Goal: Find specific page/section: Find specific page/section

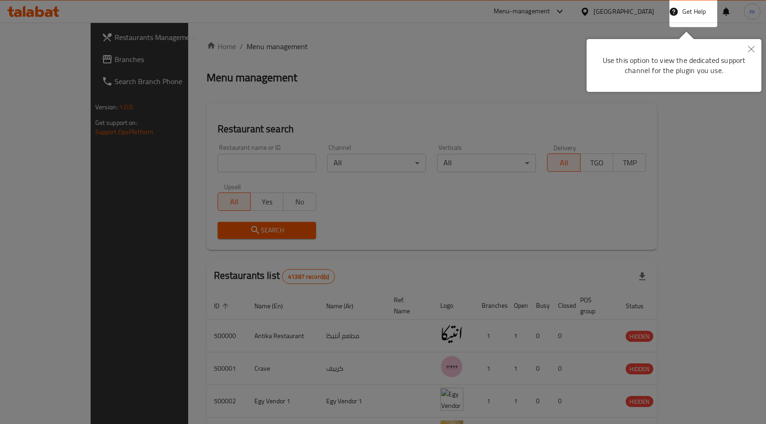
click at [751, 48] on icon "Close" at bounding box center [751, 49] width 6 height 6
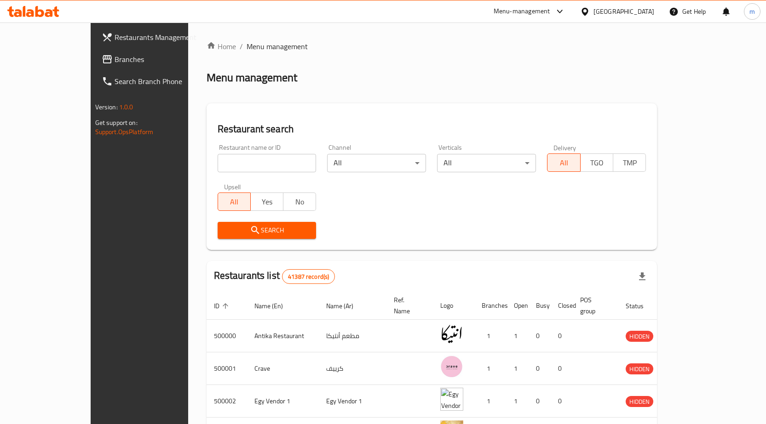
click at [642, 16] on div "[GEOGRAPHIC_DATA]" at bounding box center [623, 11] width 61 height 10
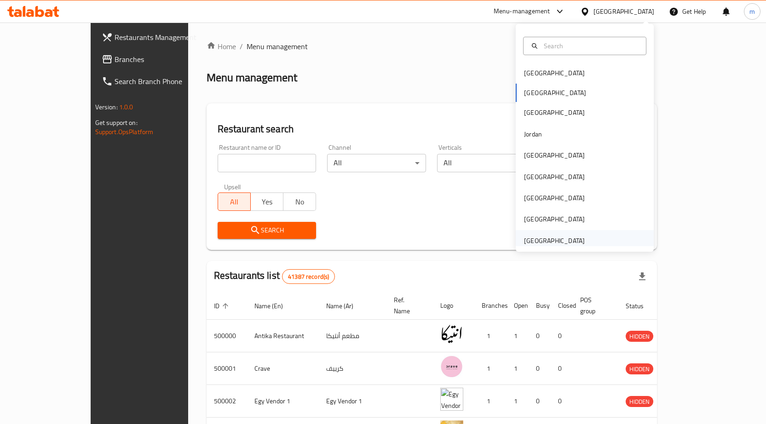
click at [553, 238] on div "[GEOGRAPHIC_DATA]" at bounding box center [554, 241] width 61 height 10
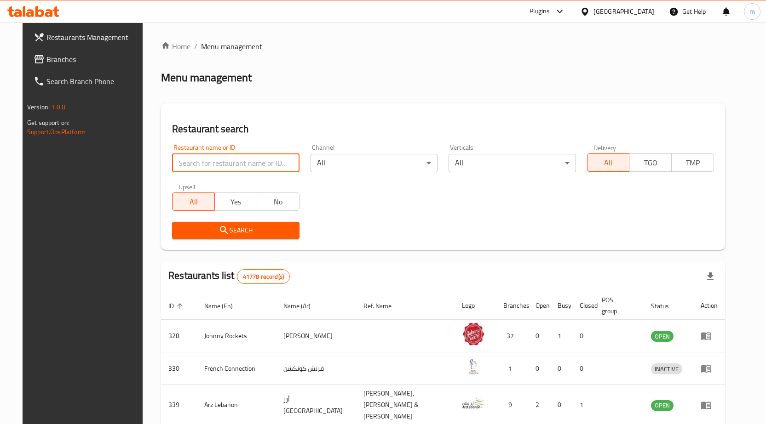
click at [254, 171] on input "search" at bounding box center [235, 163] width 127 height 18
click at [249, 164] on input "search" at bounding box center [235, 163] width 127 height 18
paste input "779655"
type input "779655"
click at [64, 60] on span "Branches" at bounding box center [94, 59] width 97 height 11
